Goal: Information Seeking & Learning: Learn about a topic

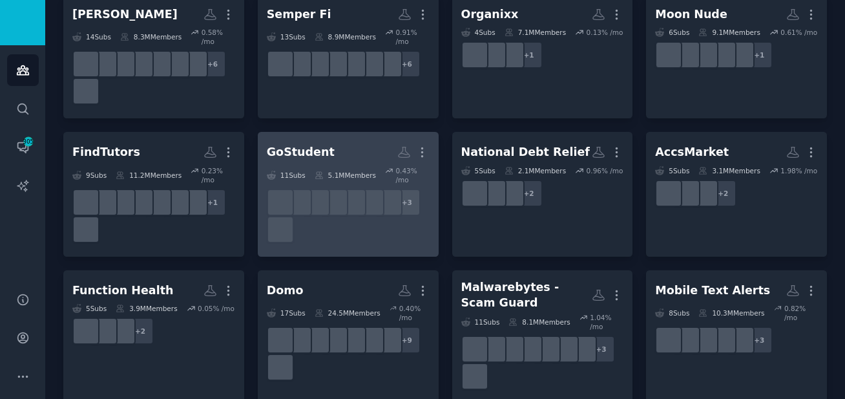
scroll to position [248, 0]
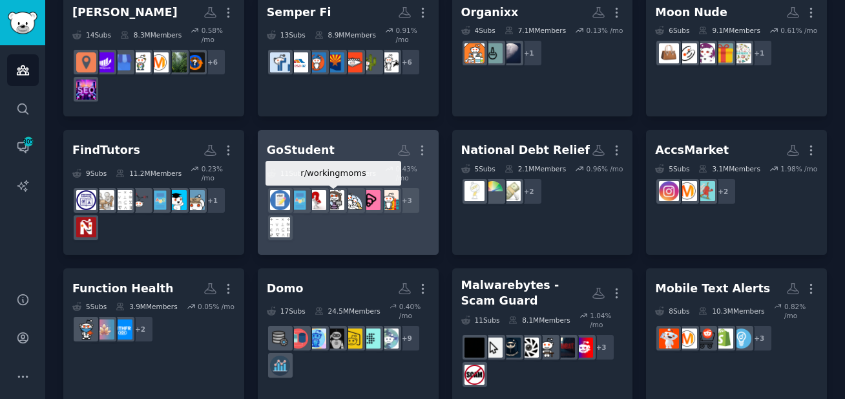
click at [344, 213] on div at bounding box center [334, 200] width 27 height 27
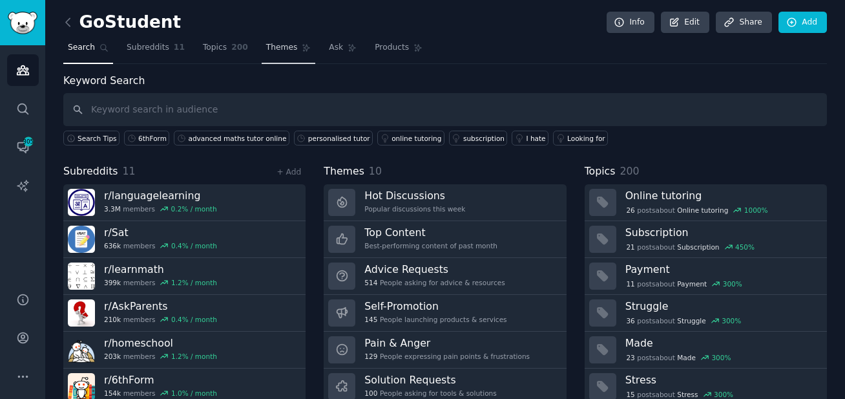
click at [262, 38] on link "Themes" at bounding box center [289, 50] width 54 height 27
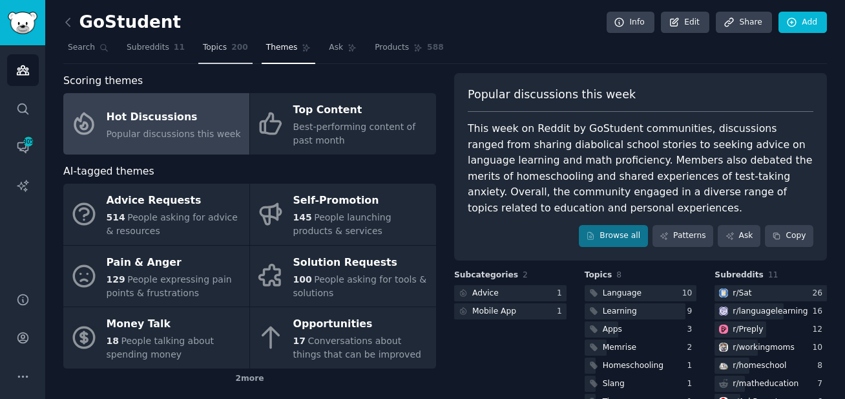
click at [204, 42] on span "Topics" at bounding box center [215, 48] width 24 height 12
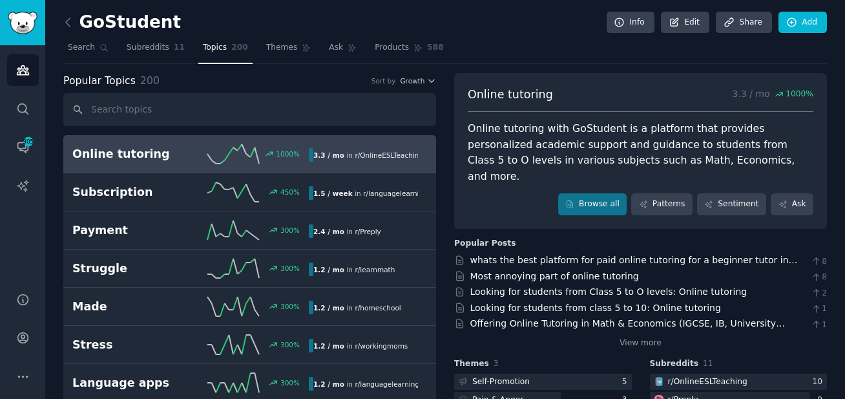
click at [795, 336] on div "Online tutoring 3.3 / mo 1000 % Online tutoring with GoStudent is a platform th…" at bounding box center [640, 251] width 373 height 356
click at [69, 21] on icon at bounding box center [68, 23] width 14 height 14
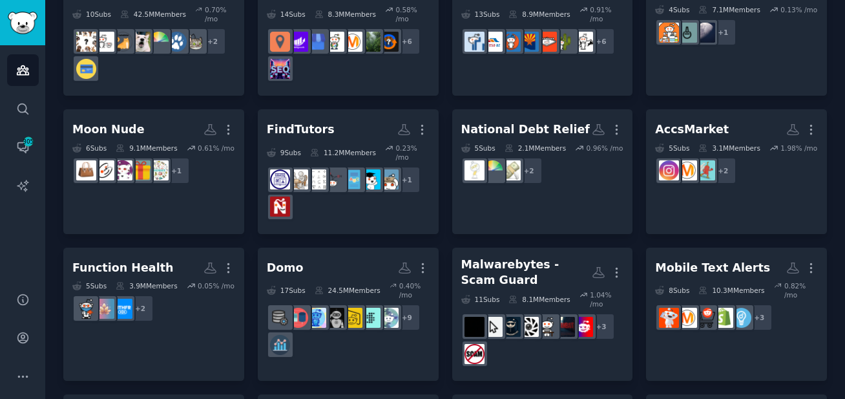
scroll to position [330, 0]
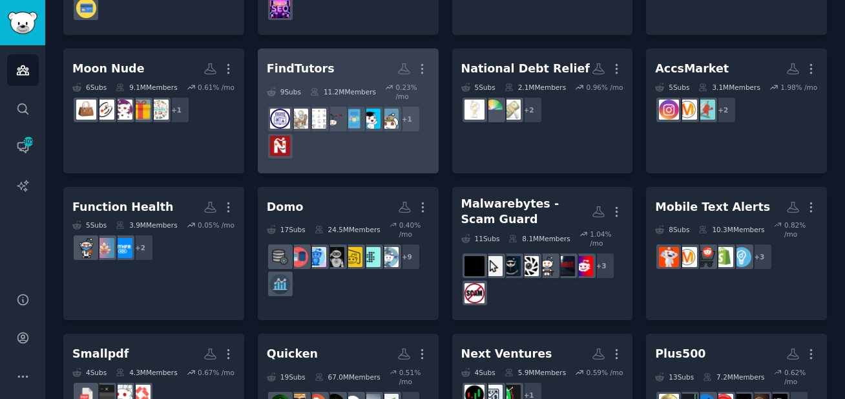
click at [392, 153] on div "+ 1" at bounding box center [348, 132] width 163 height 54
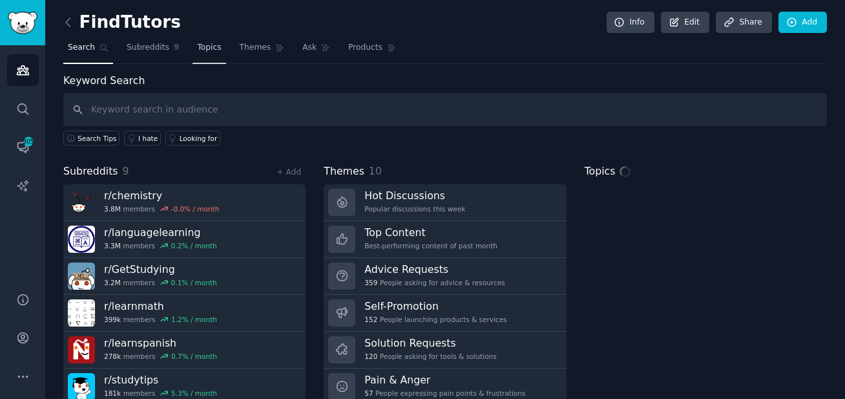
click at [224, 46] on link "Topics" at bounding box center [209, 50] width 33 height 27
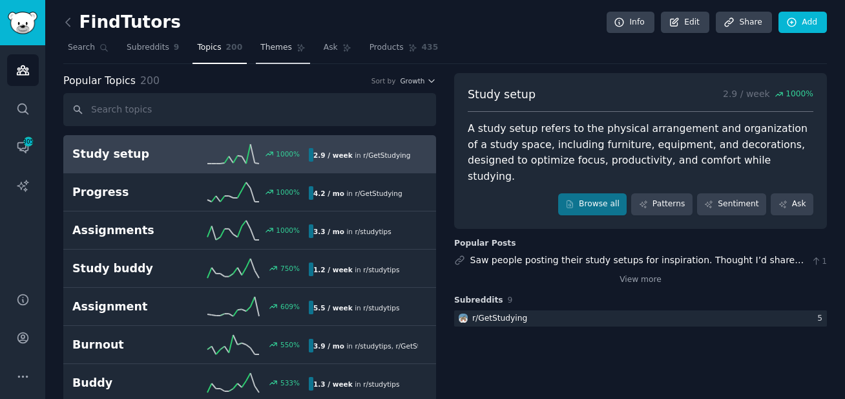
click at [281, 50] on span "Themes" at bounding box center [276, 48] width 32 height 12
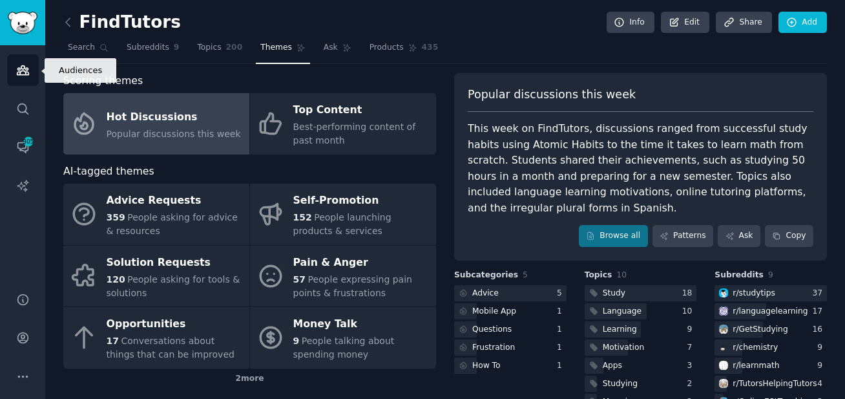
click at [24, 74] on icon "Sidebar" at bounding box center [23, 70] width 12 height 9
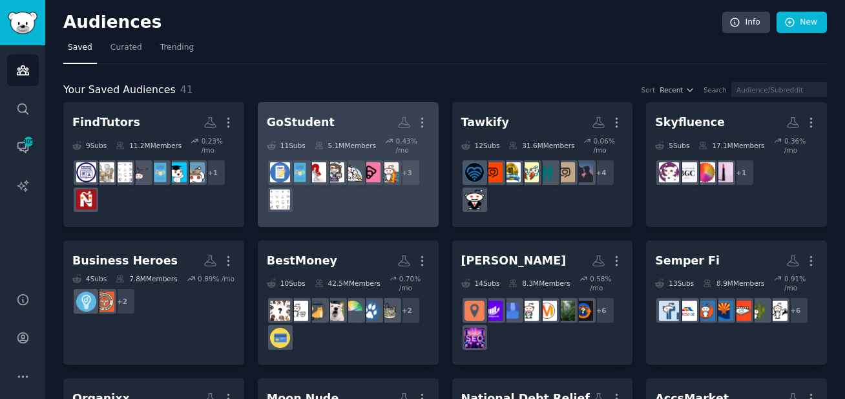
click at [352, 124] on h2 "GoStudent More" at bounding box center [348, 122] width 163 height 23
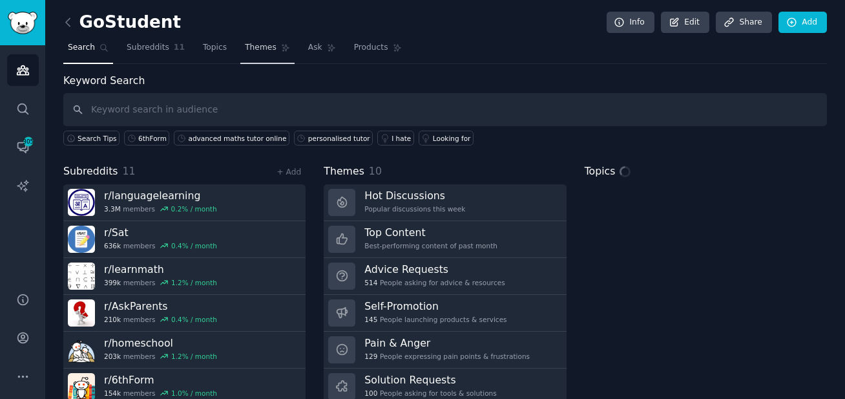
click at [253, 58] on link "Themes" at bounding box center [267, 50] width 54 height 27
